Goal: Transaction & Acquisition: Purchase product/service

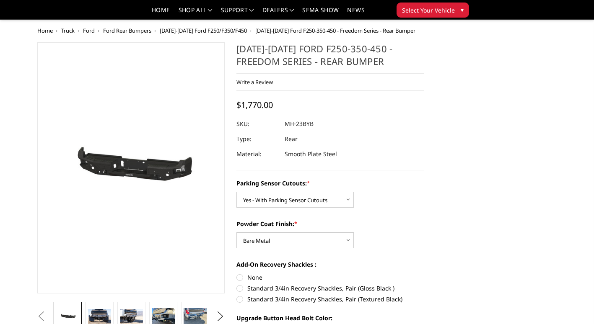
select select "2559"
select select "2560"
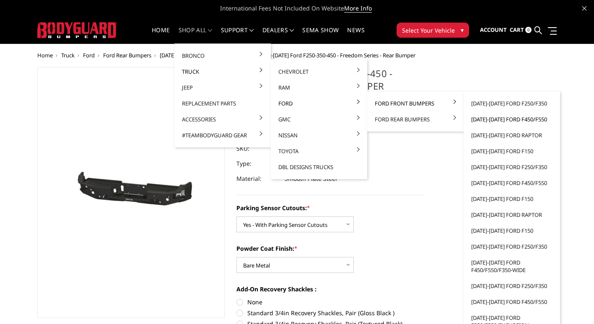
click at [507, 121] on link "[DATE]-[DATE] Ford F450/F550" at bounding box center [512, 119] width 90 height 16
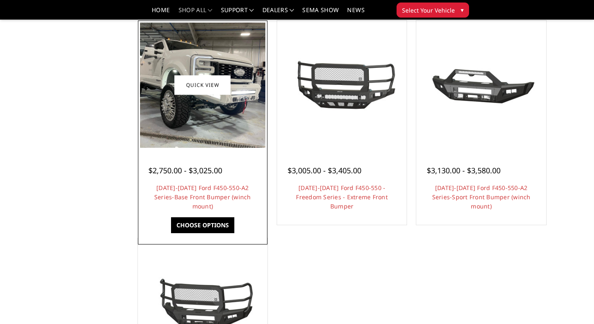
scroll to position [587, 0]
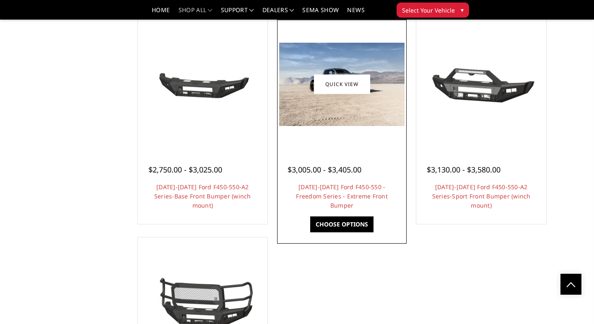
click at [364, 105] on img at bounding box center [341, 84] width 125 height 83
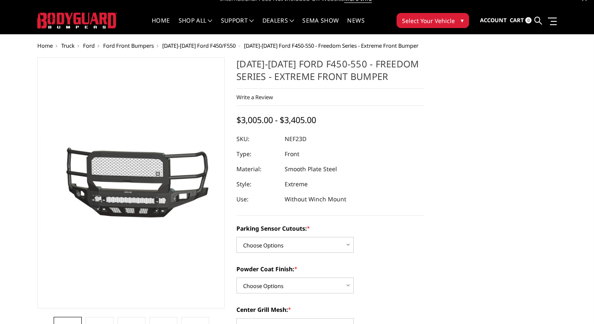
scroll to position [42, 0]
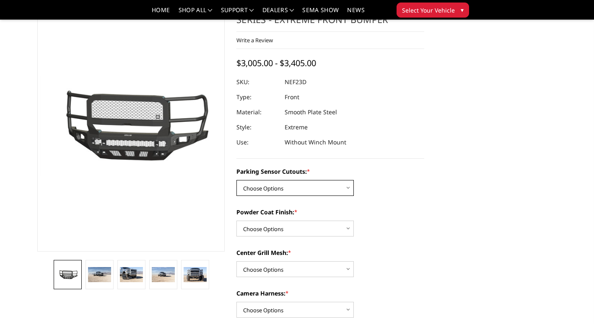
click at [319, 190] on select "Choose Options No - Without Parking Sensor Cutouts Yes - With Parking Sensor Cu…" at bounding box center [294, 188] width 117 height 16
select select "2591"
click at [236, 180] on select "Choose Options No - Without Parking Sensor Cutouts Yes - With Parking Sensor Cu…" at bounding box center [294, 188] width 117 height 16
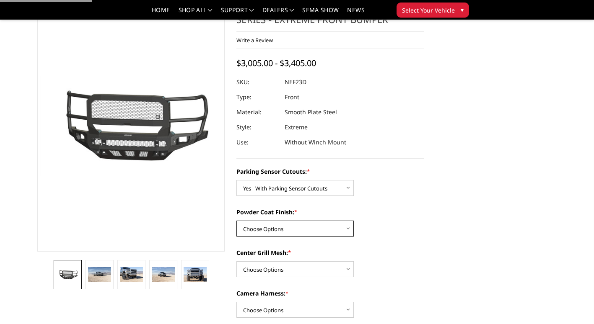
click at [305, 233] on select "Choose Options Bare Metal Textured Black Powder Coat" at bounding box center [294, 229] width 117 height 16
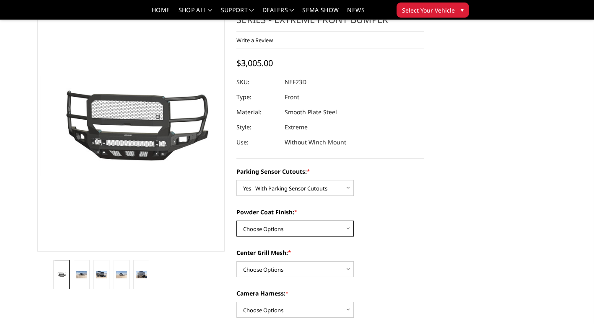
select select "2592"
click at [236, 221] on select "Choose Options Bare Metal Textured Black Powder Coat" at bounding box center [294, 229] width 117 height 16
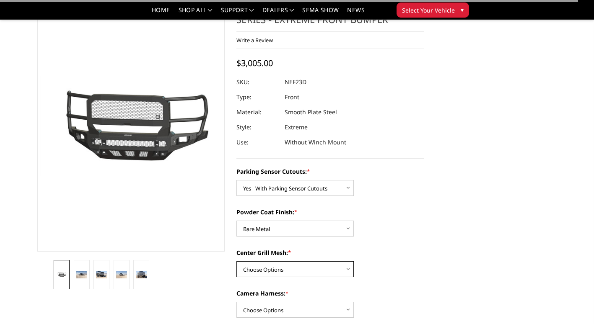
click at [305, 272] on select "Choose Options With Center Grill Mesh Without Center Grill Mesh" at bounding box center [294, 269] width 117 height 16
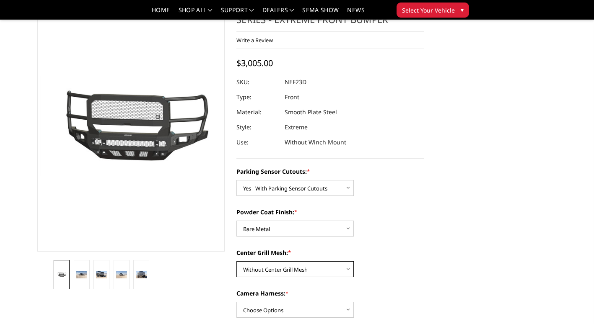
click at [236, 261] on select "Choose Options With Center Grill Mesh Without Center Grill Mesh" at bounding box center [294, 269] width 117 height 16
click at [313, 273] on select "Choose Options With Center Grill Mesh Without Center Grill Mesh" at bounding box center [294, 269] width 117 height 16
select select "2594"
click at [236, 261] on select "Choose Options With Center Grill Mesh Without Center Grill Mesh" at bounding box center [294, 269] width 117 height 16
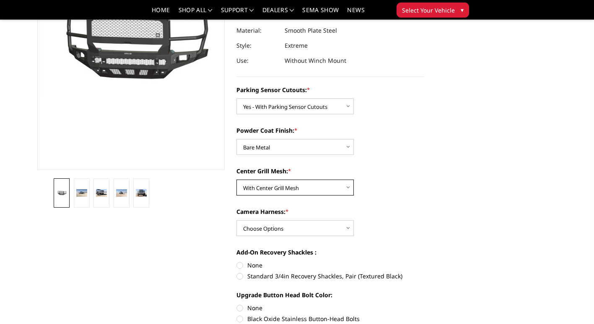
scroll to position [126, 0]
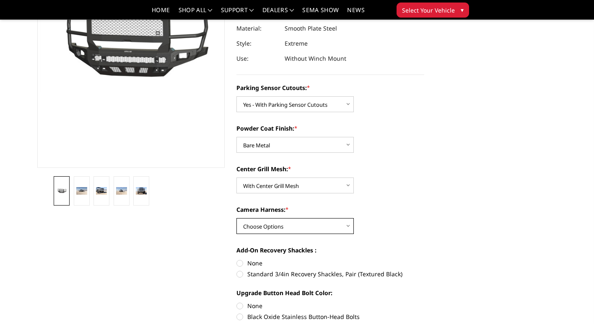
click at [323, 225] on select "Choose Options WITH Camera Harness WITHOUT Camera Harness" at bounding box center [294, 226] width 117 height 16
select select "2596"
click at [236, 218] on select "Choose Options WITH Camera Harness WITHOUT Camera Harness" at bounding box center [294, 226] width 117 height 16
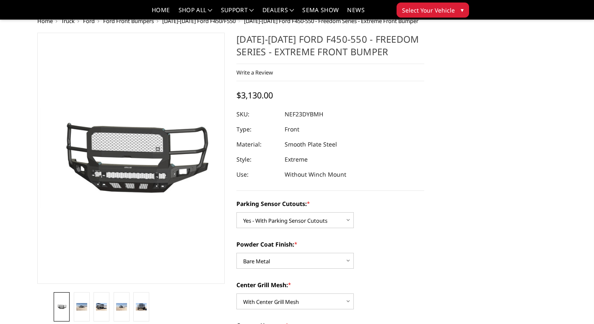
scroll to position [0, 0]
